Goal: Information Seeking & Learning: Learn about a topic

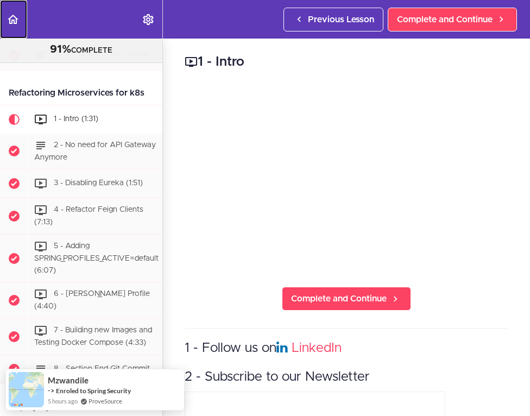
click at [11, 16] on use "Back to course curriculum" at bounding box center [13, 19] width 11 height 9
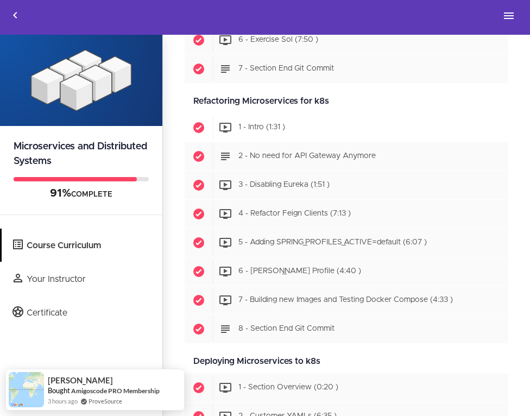
scroll to position [3785, 0]
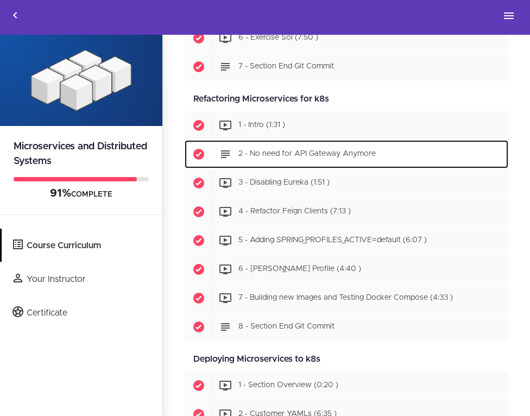
click at [262, 149] on div "Start 2 - No need for API Gateway Anymore" at bounding box center [361, 154] width 296 height 24
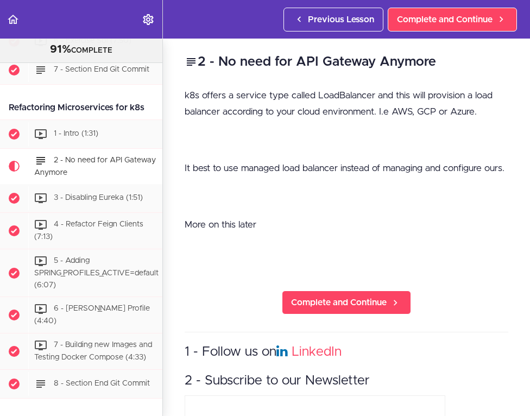
scroll to position [4337, 0]
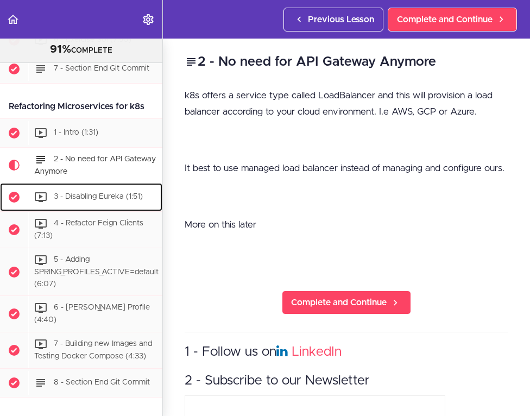
click at [101, 193] on span "3 - Disabling Eureka (1:51)" at bounding box center [98, 197] width 89 height 8
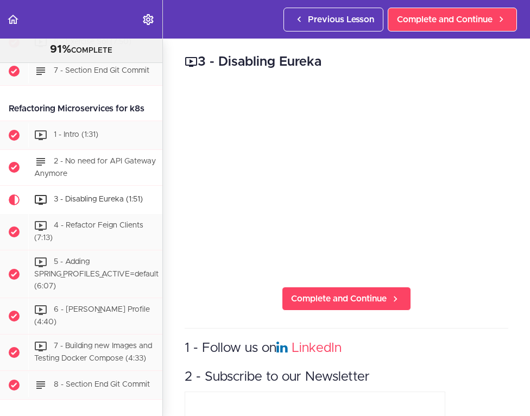
scroll to position [4320, 0]
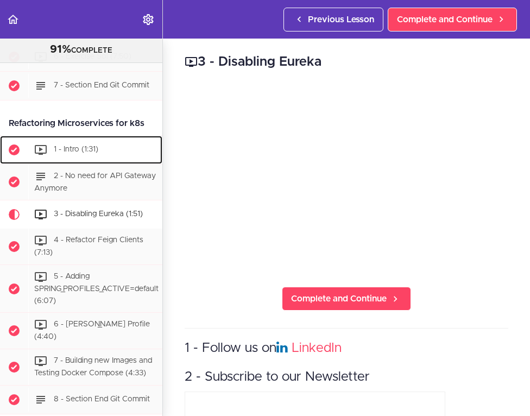
click at [79, 138] on div "1 - Intro (1:31)" at bounding box center [95, 150] width 134 height 24
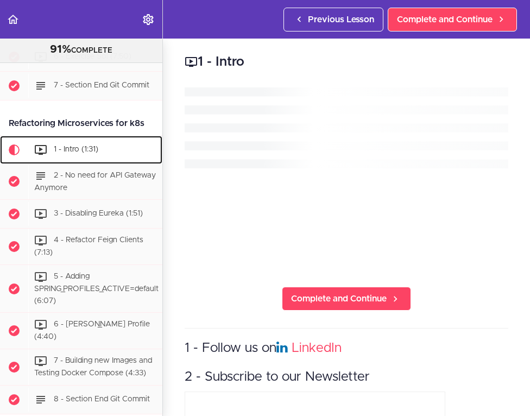
scroll to position [4337, 0]
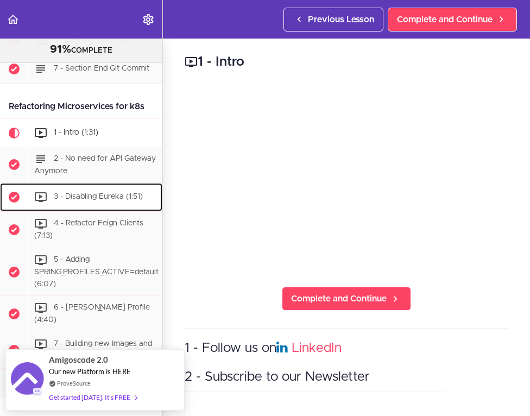
click at [111, 193] on span "3 - Disabling Eureka (1:51)" at bounding box center [98, 197] width 89 height 8
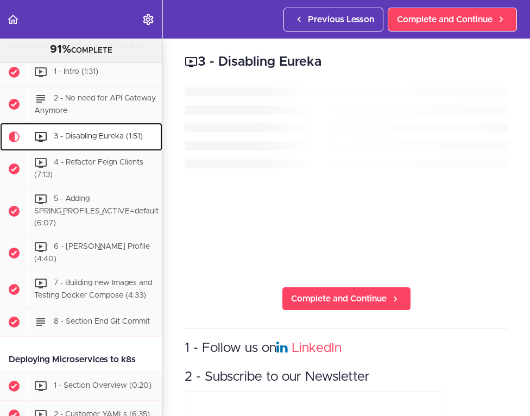
scroll to position [4402, 0]
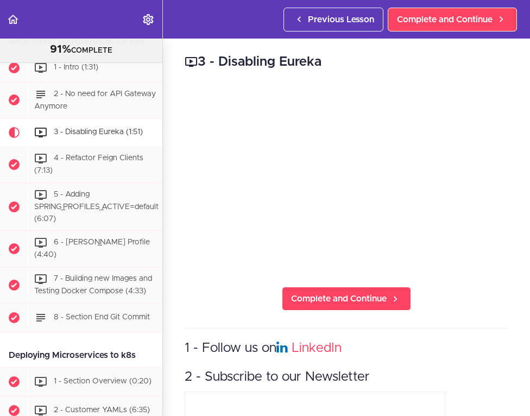
click at [472, 5] on div "Previous Lesson Complete and Continue" at bounding box center [403, 19] width 238 height 39
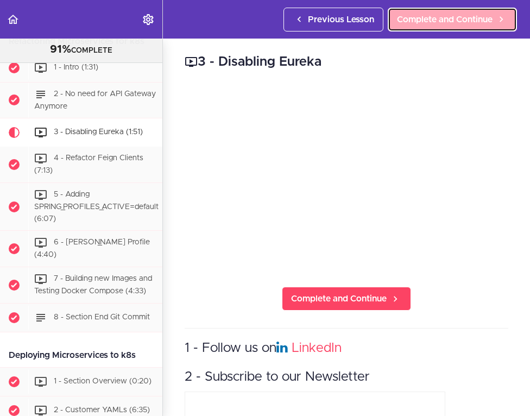
click at [448, 26] on link "Complete and Continue" at bounding box center [452, 20] width 129 height 24
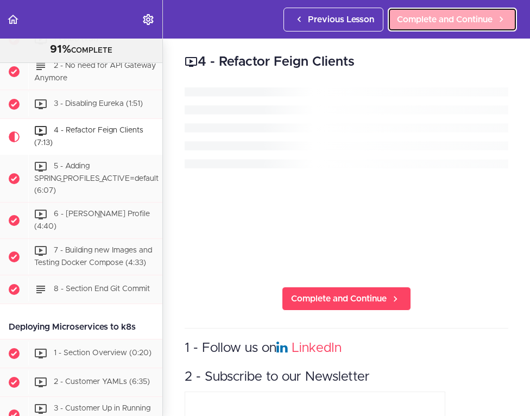
scroll to position [4431, 0]
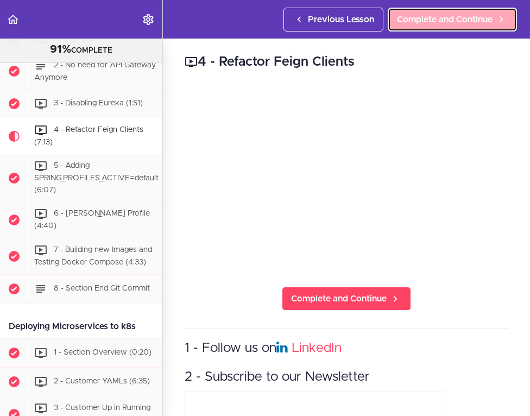
click at [440, 22] on span "Complete and Continue" at bounding box center [445, 19] width 96 height 13
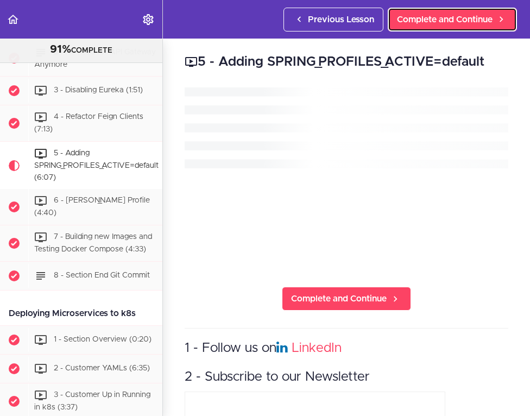
scroll to position [4467, 0]
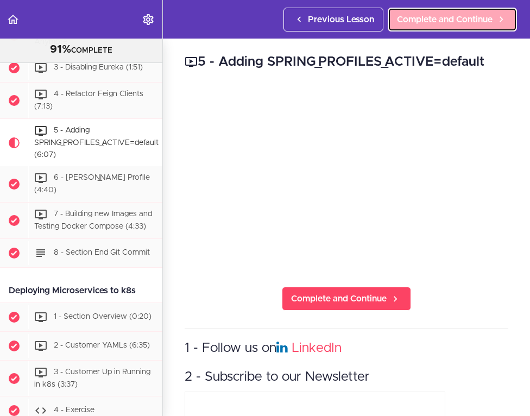
click at [459, 20] on span "Complete and Continue" at bounding box center [445, 19] width 96 height 13
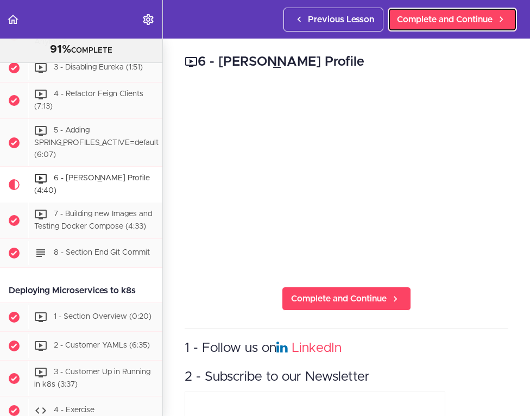
scroll to position [4514, 0]
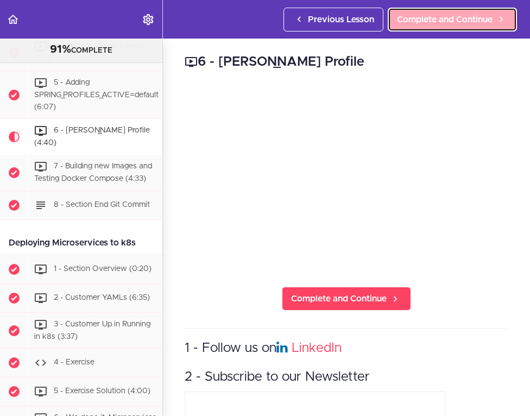
click at [434, 26] on link "Complete and Continue" at bounding box center [452, 20] width 129 height 24
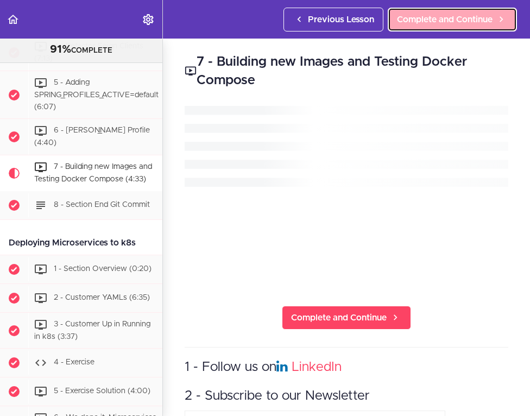
scroll to position [4543, 0]
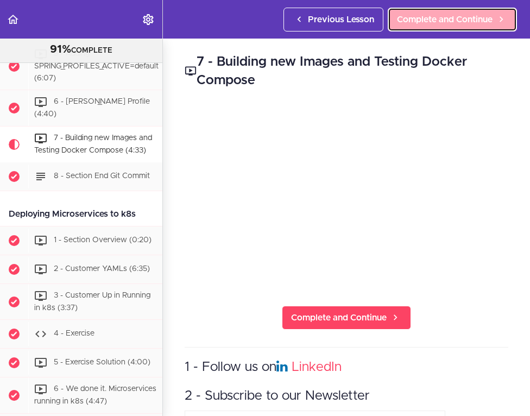
click at [473, 21] on span "Complete and Continue" at bounding box center [445, 19] width 96 height 13
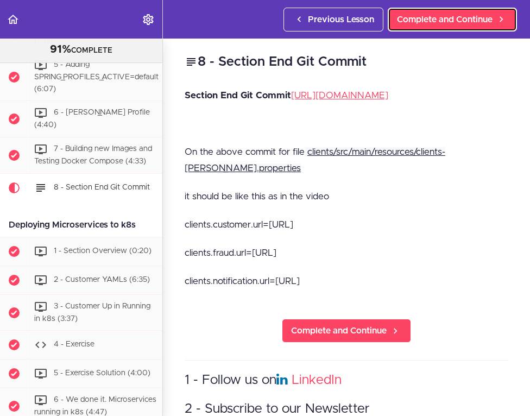
scroll to position [4540, 0]
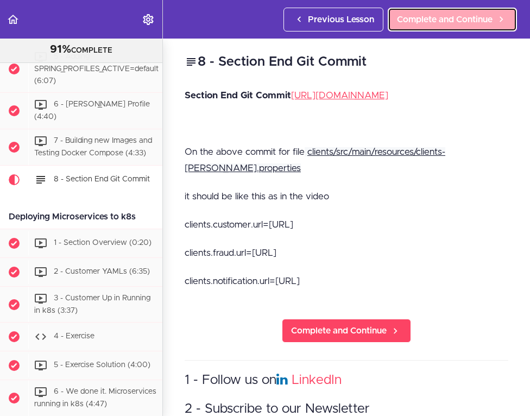
click at [474, 17] on span "Complete and Continue" at bounding box center [445, 19] width 96 height 13
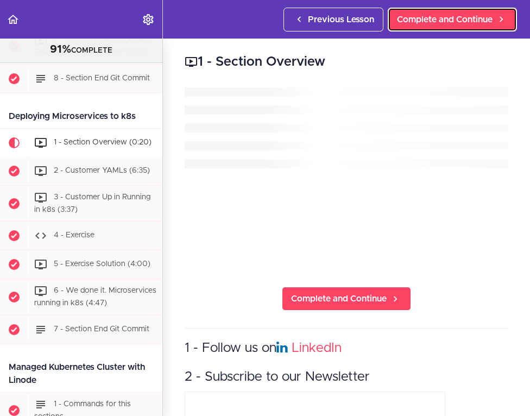
scroll to position [4644, 0]
